Goal: Task Accomplishment & Management: Complete application form

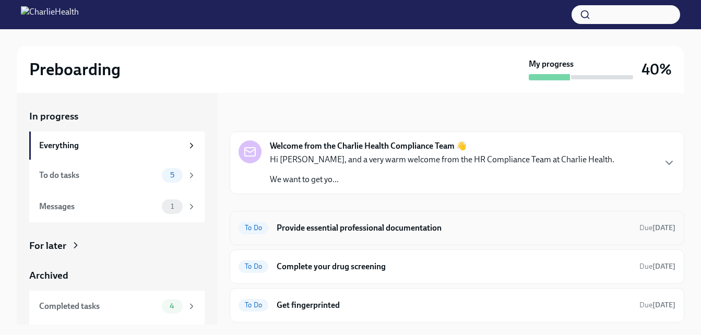
click at [328, 225] on h6 "Provide essential professional documentation" at bounding box center [454, 227] width 354 height 11
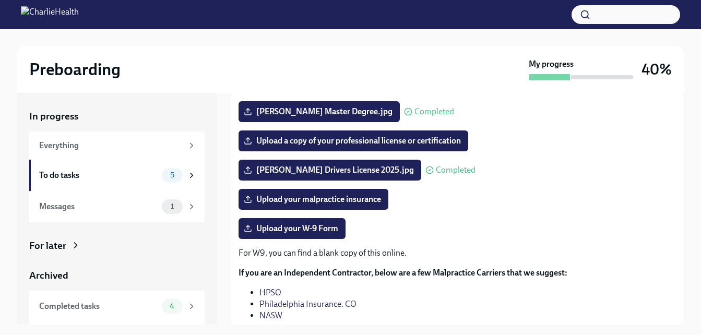
scroll to position [173, 0]
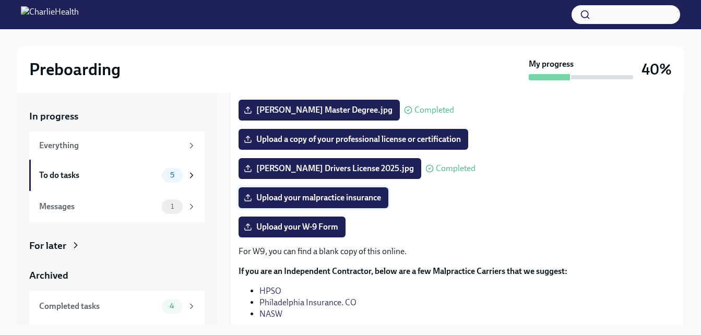
click at [340, 196] on span "Upload your malpractice insurance" at bounding box center [313, 198] width 135 height 10
click at [0, 0] on input "Upload your malpractice insurance" at bounding box center [0, 0] width 0 height 0
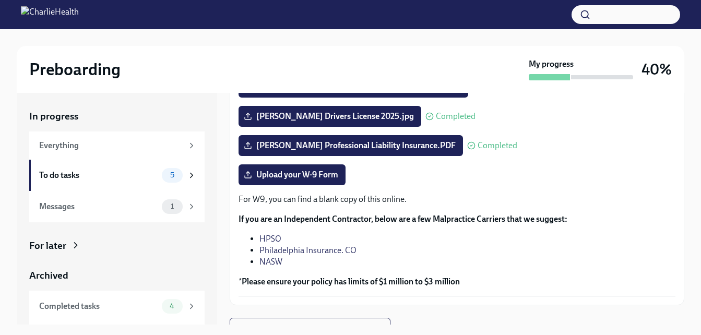
scroll to position [240, 0]
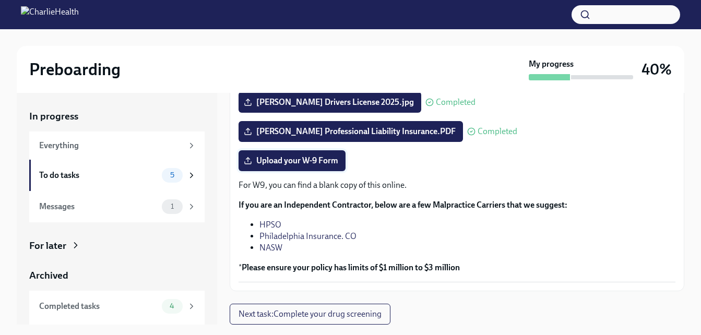
click at [317, 165] on span "Upload your W-9 Form" at bounding box center [292, 161] width 92 height 10
click at [0, 0] on input "Upload your W-9 Form" at bounding box center [0, 0] width 0 height 0
click at [52, 242] on div "For later" at bounding box center [47, 246] width 37 height 14
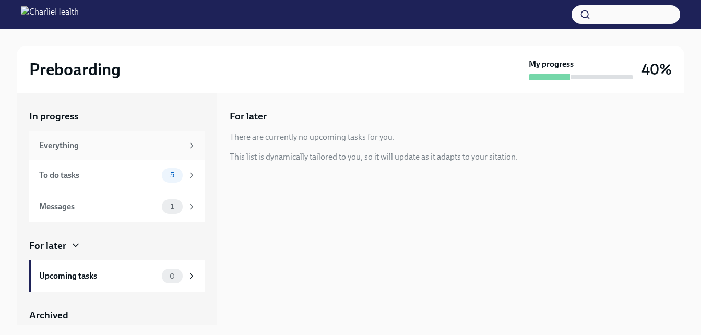
click at [72, 148] on div "Everything" at bounding box center [111, 145] width 144 height 11
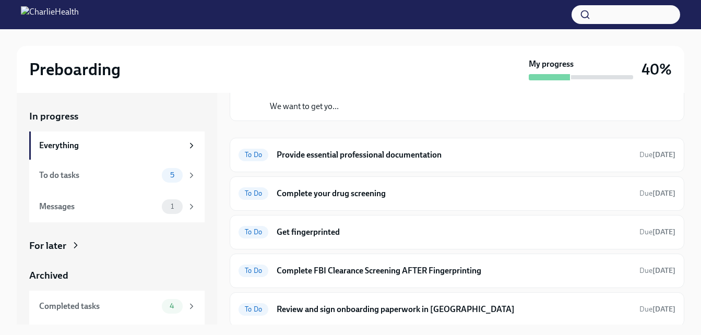
scroll to position [75, 0]
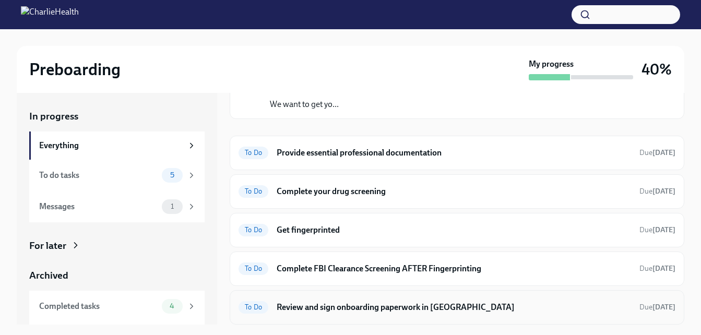
click at [443, 309] on h6 "Review and sign onboarding paperwork in [GEOGRAPHIC_DATA]" at bounding box center [454, 307] width 354 height 11
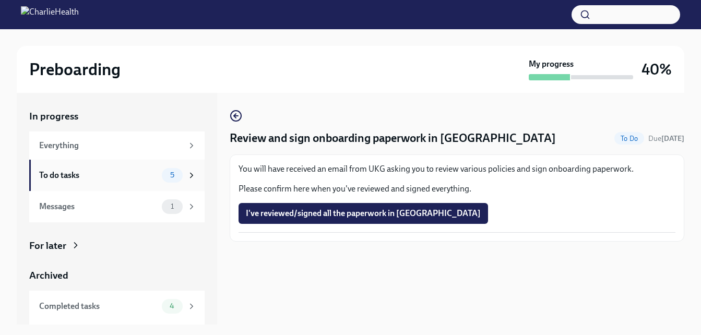
click at [114, 178] on div "To do tasks" at bounding box center [98, 175] width 118 height 11
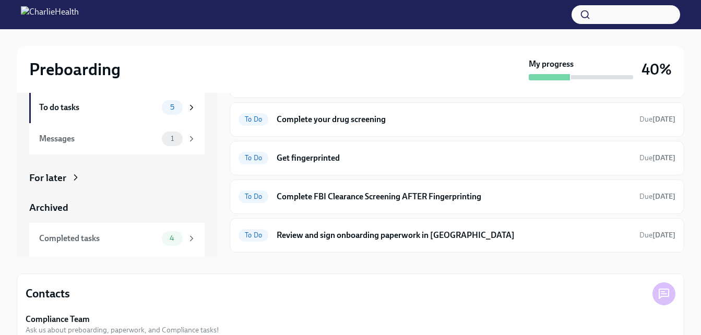
scroll to position [73, 0]
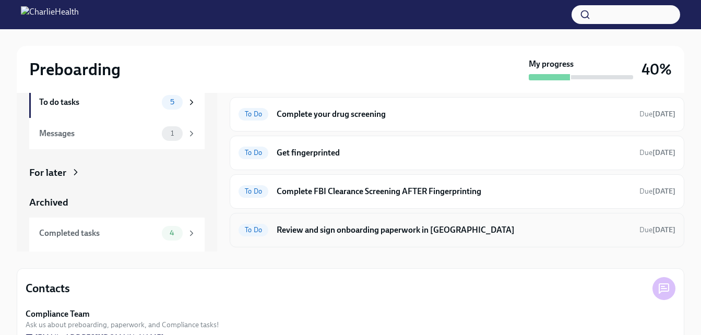
click at [313, 225] on h6 "Review and sign onboarding paperwork in [GEOGRAPHIC_DATA]" at bounding box center [454, 229] width 354 height 11
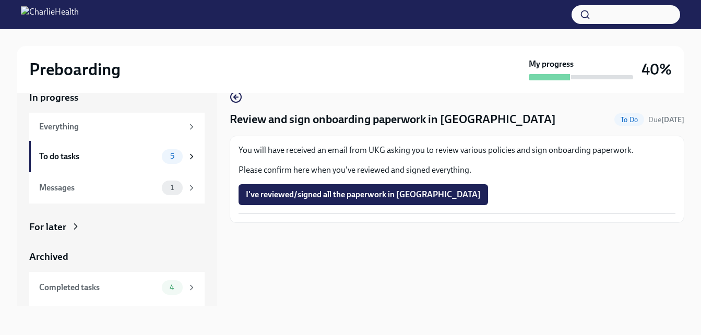
scroll to position [19, 0]
click at [336, 194] on span "I've reviewed/signed all the paperwork in [GEOGRAPHIC_DATA]" at bounding box center [363, 194] width 235 height 10
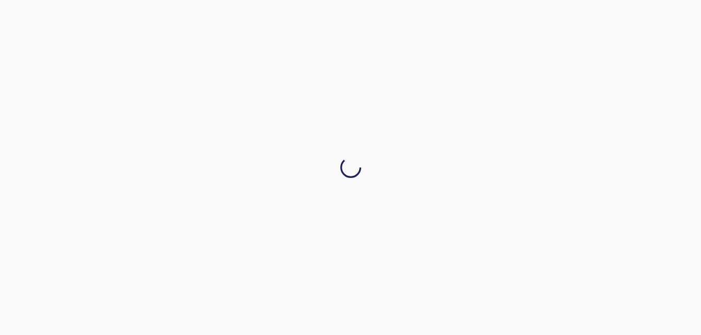
scroll to position [0, 0]
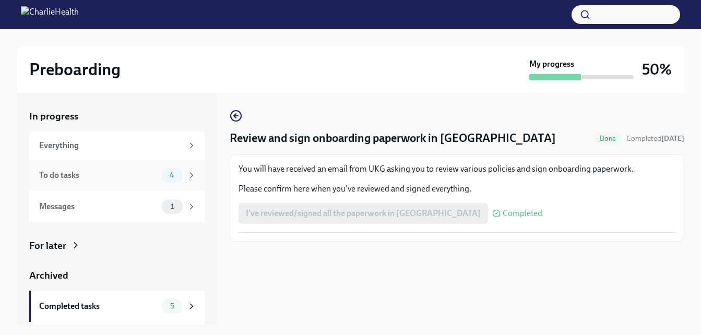
click at [79, 168] on div "To do tasks 4" at bounding box center [117, 175] width 157 height 15
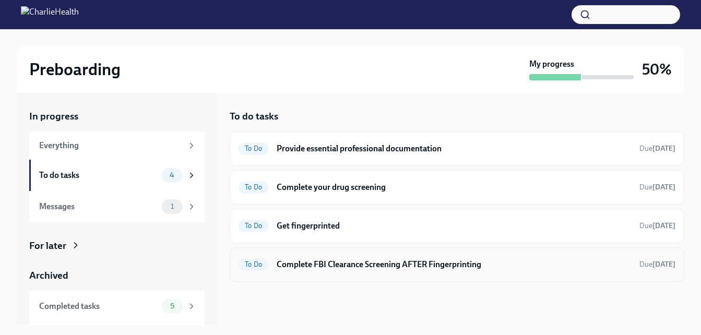
click at [441, 260] on h6 "Complete FBI Clearance Screening AFTER Fingerprinting" at bounding box center [454, 264] width 354 height 11
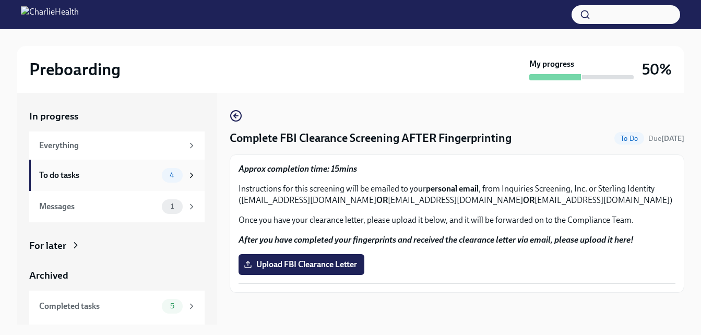
click at [76, 171] on div "To do tasks" at bounding box center [98, 175] width 118 height 11
